Goal: Find specific page/section: Find specific page/section

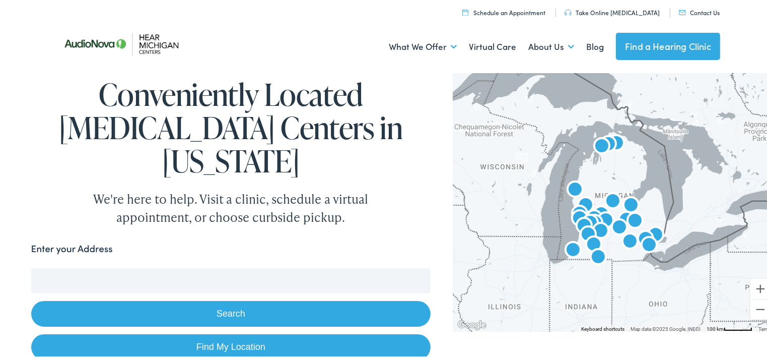
click at [220, 332] on link "Find My Location" at bounding box center [230, 345] width 399 height 26
type input "[PERSON_NAME][GEOGRAPHIC_DATA], [US_STATE]"
click at [400, 239] on button "Clear Search" at bounding box center [405, 244] width 51 height 10
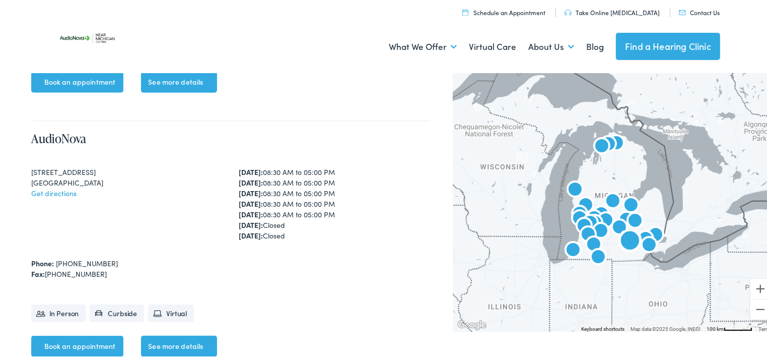
scroll to position [806, 0]
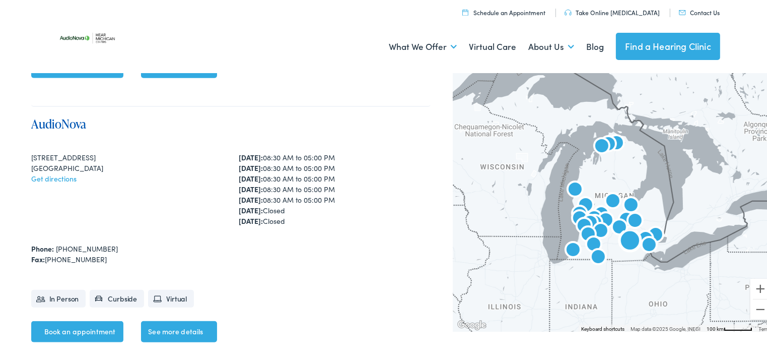
click at [61, 113] on link "AudioNova" at bounding box center [58, 121] width 55 height 17
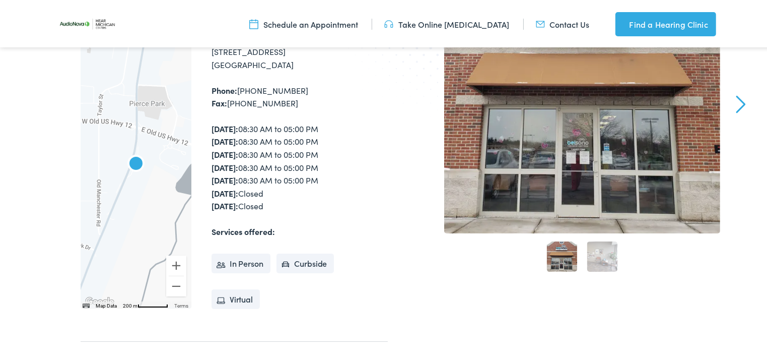
scroll to position [201, 0]
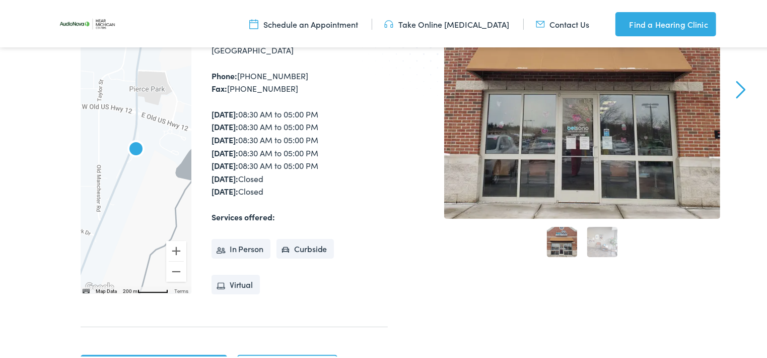
click at [232, 280] on li "Virtual" at bounding box center [236, 282] width 48 height 20
click at [237, 240] on li "In Person" at bounding box center [241, 247] width 59 height 20
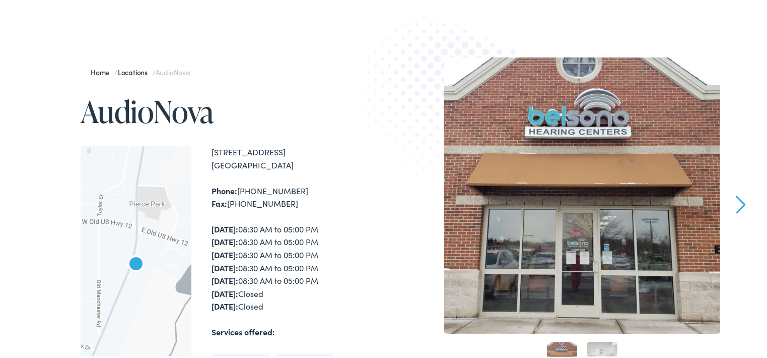
scroll to position [67, 0]
